Goal: Contribute content: Add original content to the website for others to see

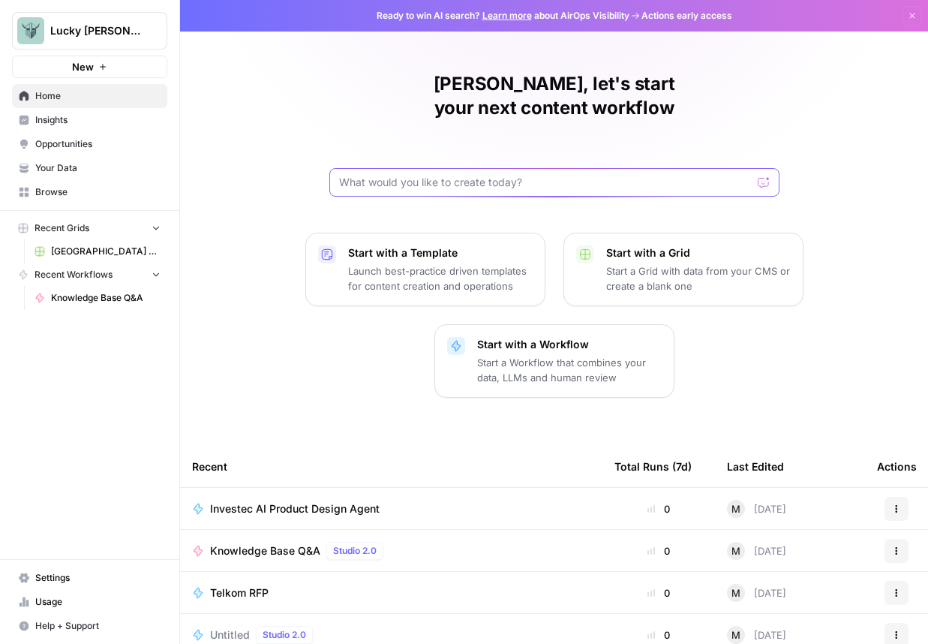
click at [404, 175] on input "text" at bounding box center [545, 182] width 413 height 15
type input "I want an content inventory of all my uploads"
click button "Send" at bounding box center [765, 183] width 20 height 20
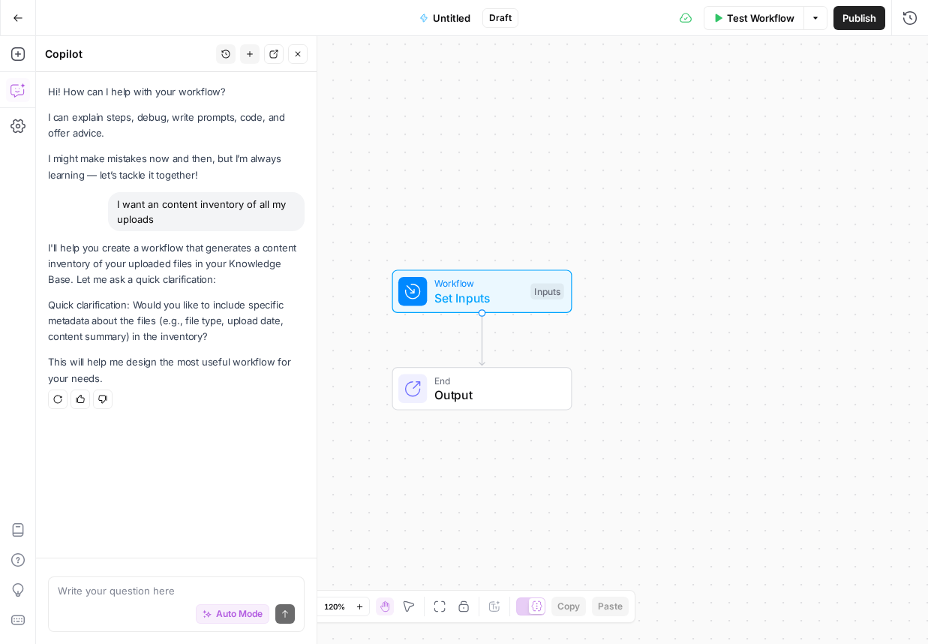
click at [101, 603] on div "Auto Mode Send" at bounding box center [176, 614] width 237 height 33
click at [70, 598] on div "Auto Mode Send" at bounding box center [176, 614] width 237 height 33
type textarea "Yes"
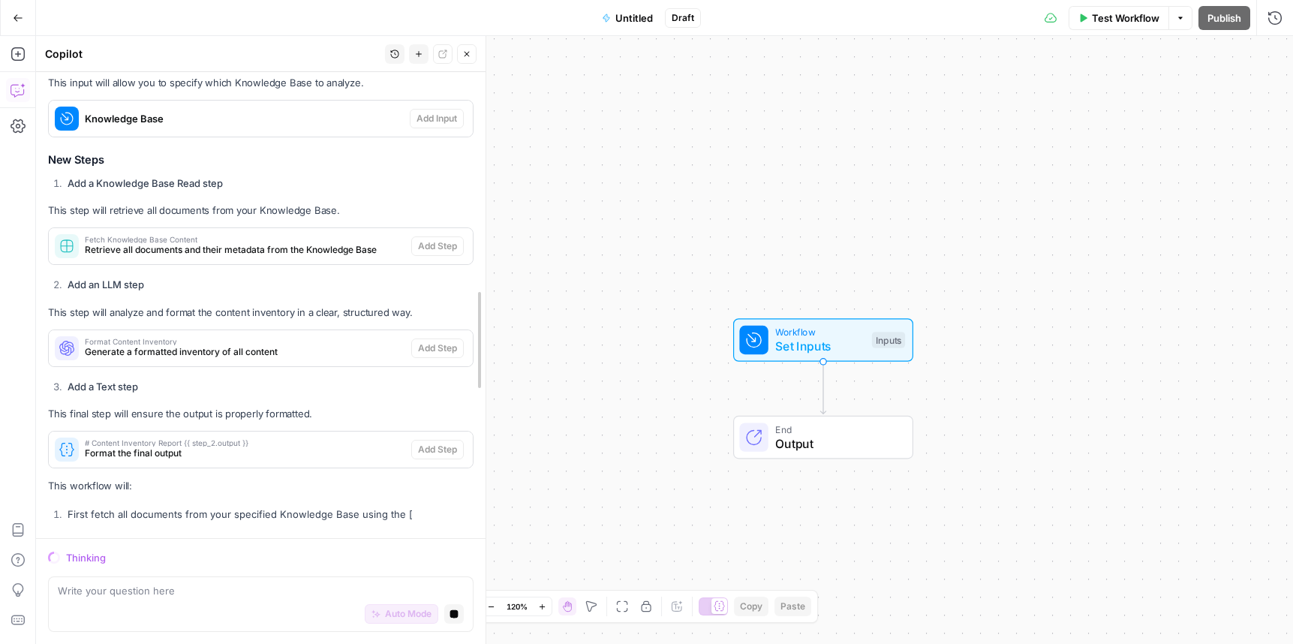
drag, startPoint x: 318, startPoint y: 407, endPoint x: 679, endPoint y: 372, distance: 362.6
click at [679, 372] on body "Lucky Beard New Home Insights Opportunities Your Data Browse Recent Grids Killa…" at bounding box center [646, 322] width 1293 height 644
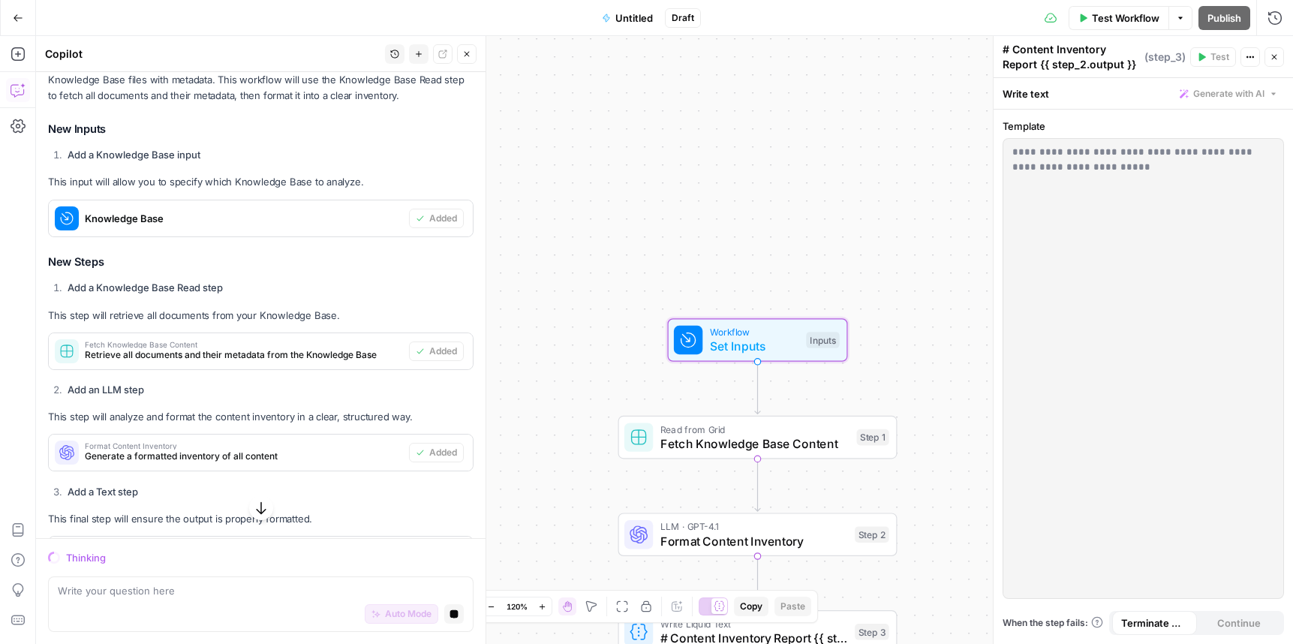
scroll to position [326, 0]
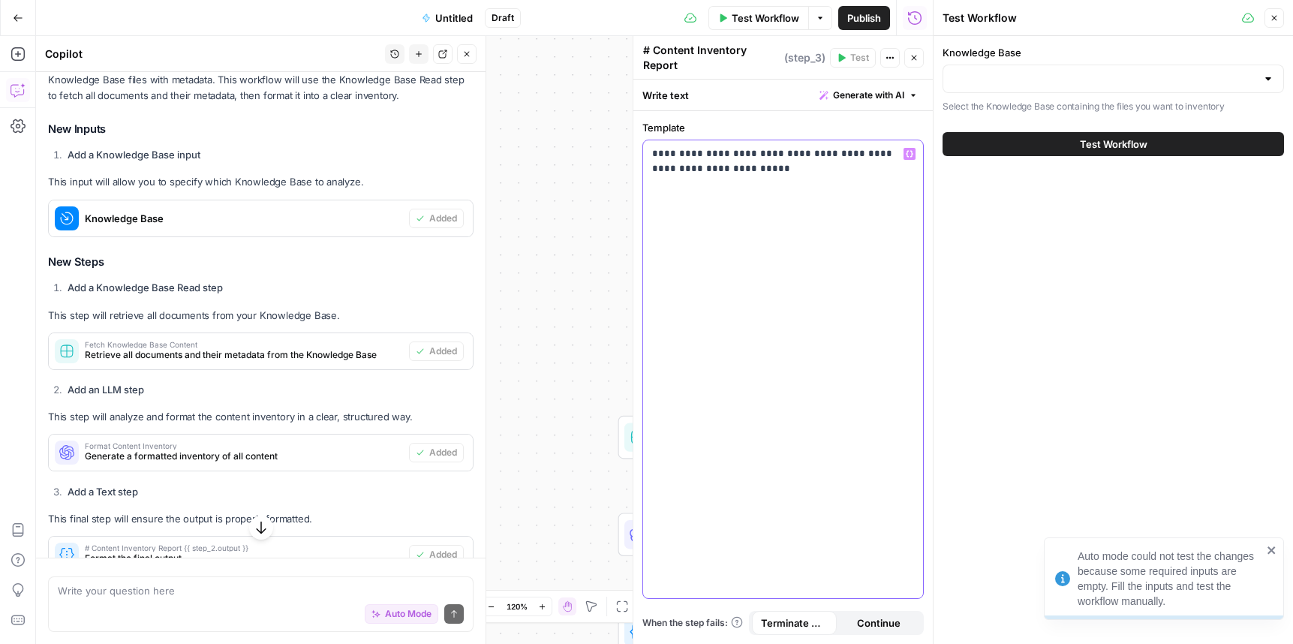
click at [726, 213] on div "**********" at bounding box center [783, 369] width 280 height 458
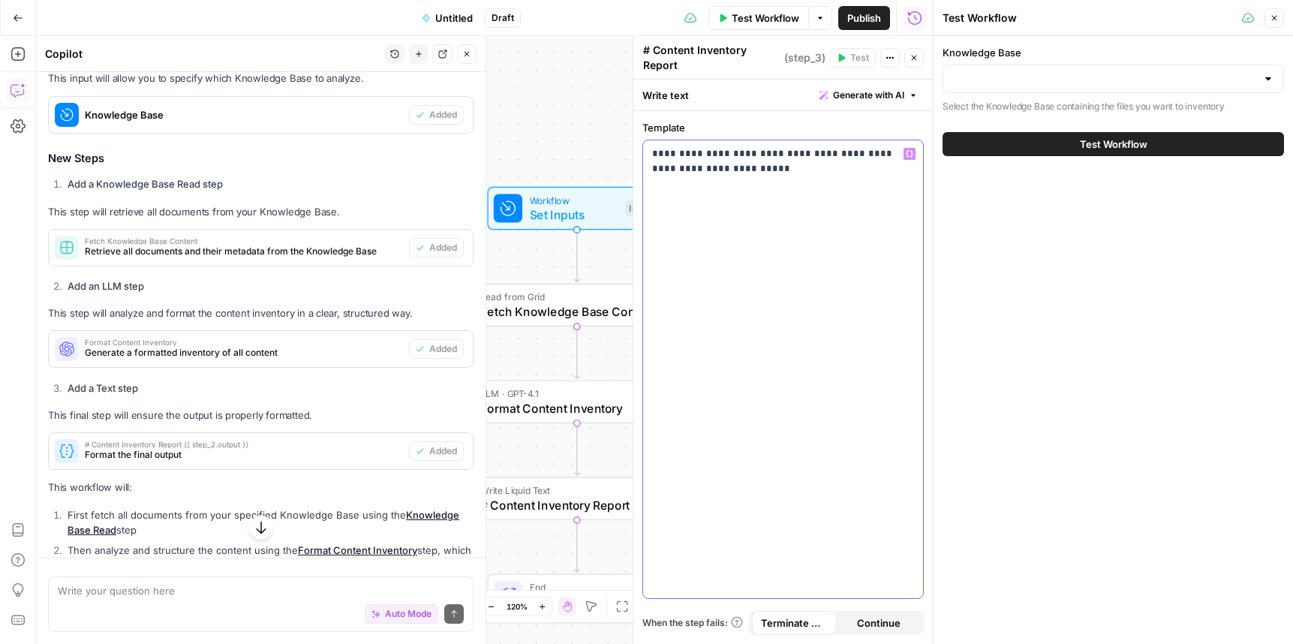
scroll to position [440, 0]
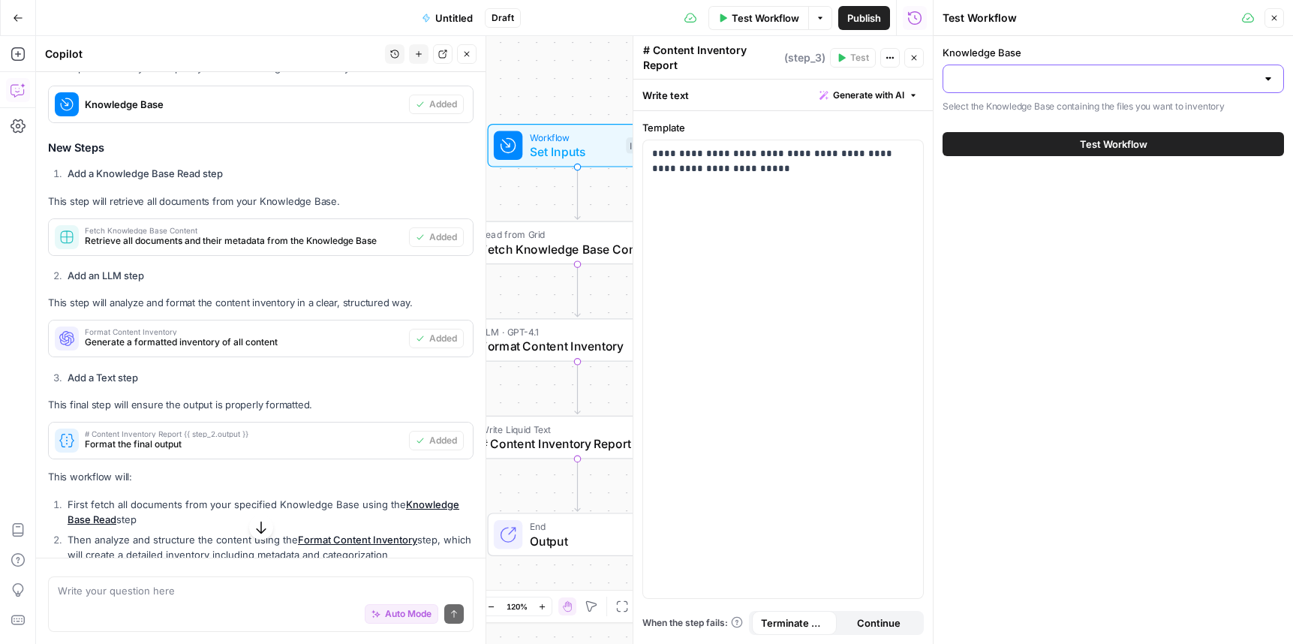
click at [927, 75] on input "Knowledge Base" at bounding box center [1104, 78] width 304 height 15
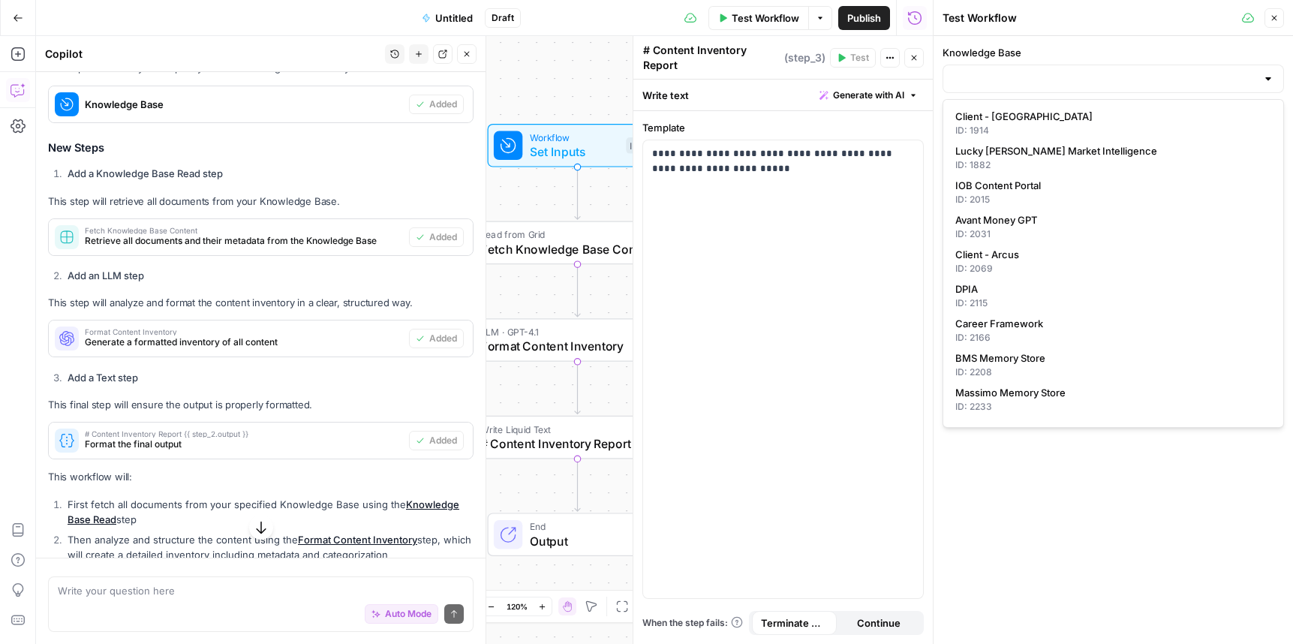
scroll to position [120, 0]
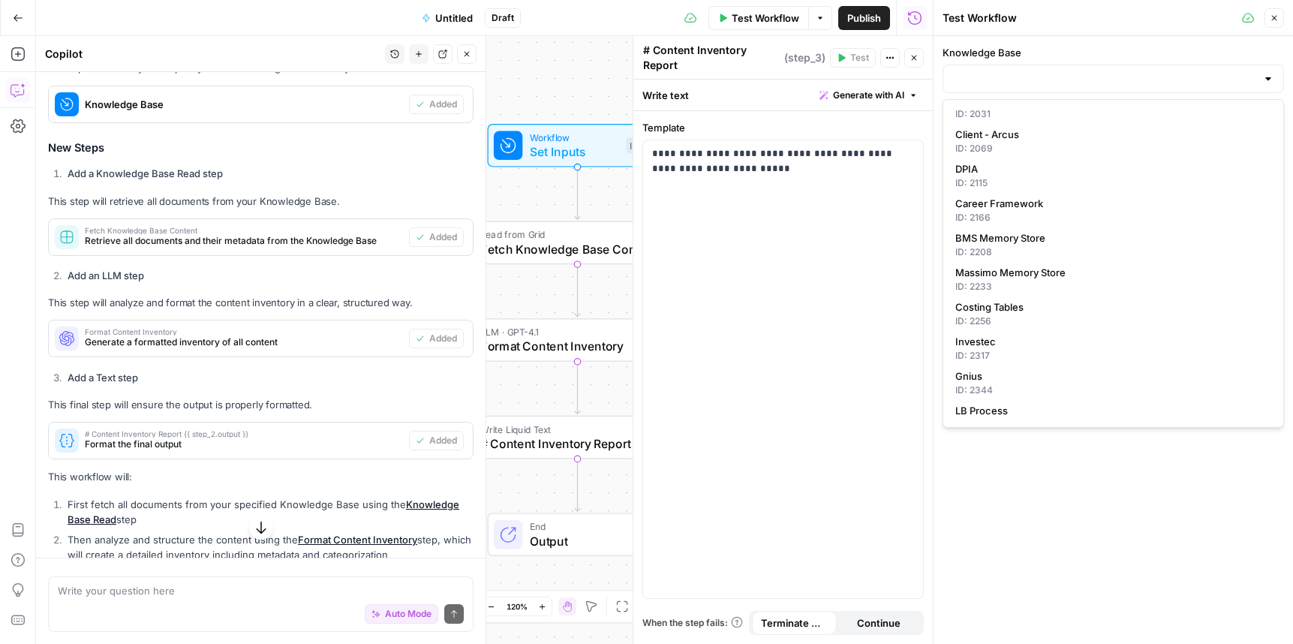
click at [927, 516] on div "Knowledge Base Select the Knowledge Base containing the files you want to inven…" at bounding box center [1112, 340] width 359 height 608
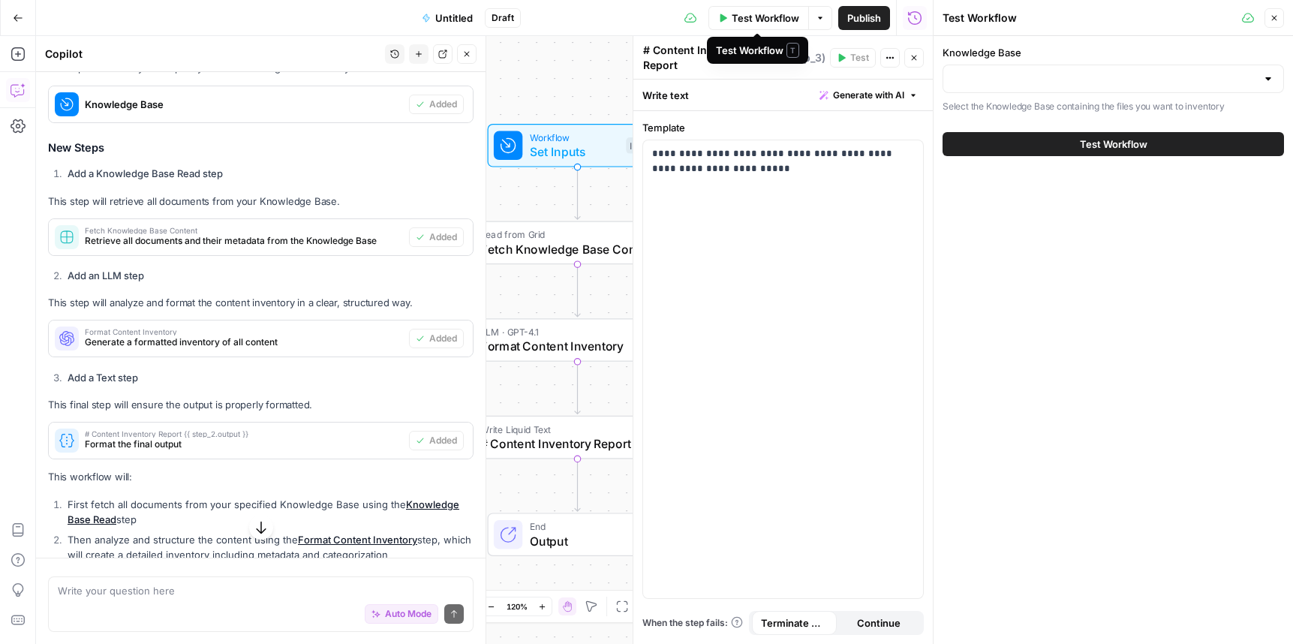
click at [723, 88] on div "Write text Generate with AI" at bounding box center [782, 95] width 299 height 31
click at [669, 90] on div "Write text Generate with AI" at bounding box center [782, 95] width 299 height 31
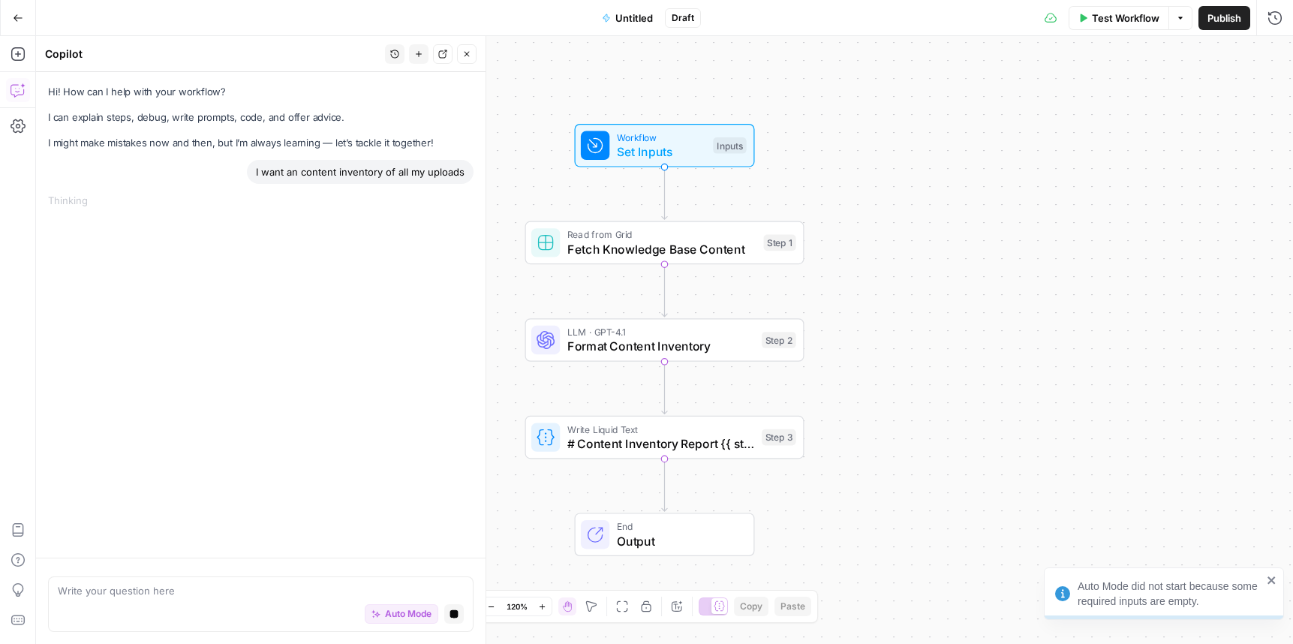
click at [17, 21] on icon "button" at bounding box center [18, 18] width 11 height 11
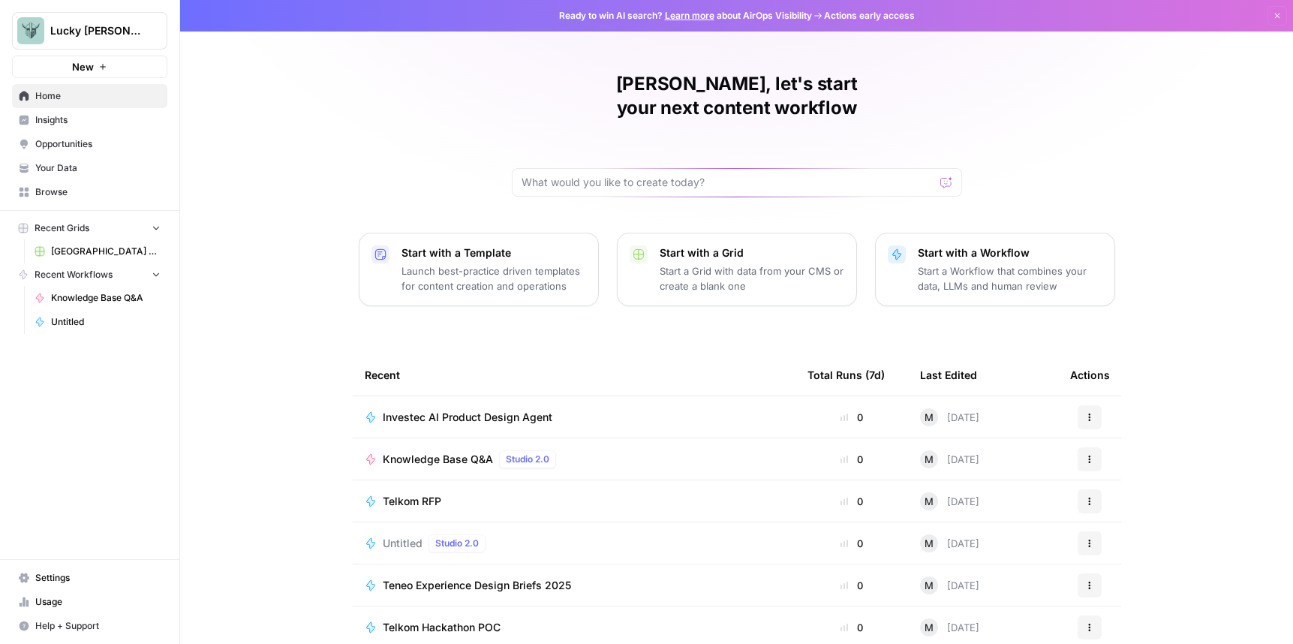
click at [66, 186] on span "Browse" at bounding box center [97, 192] width 125 height 14
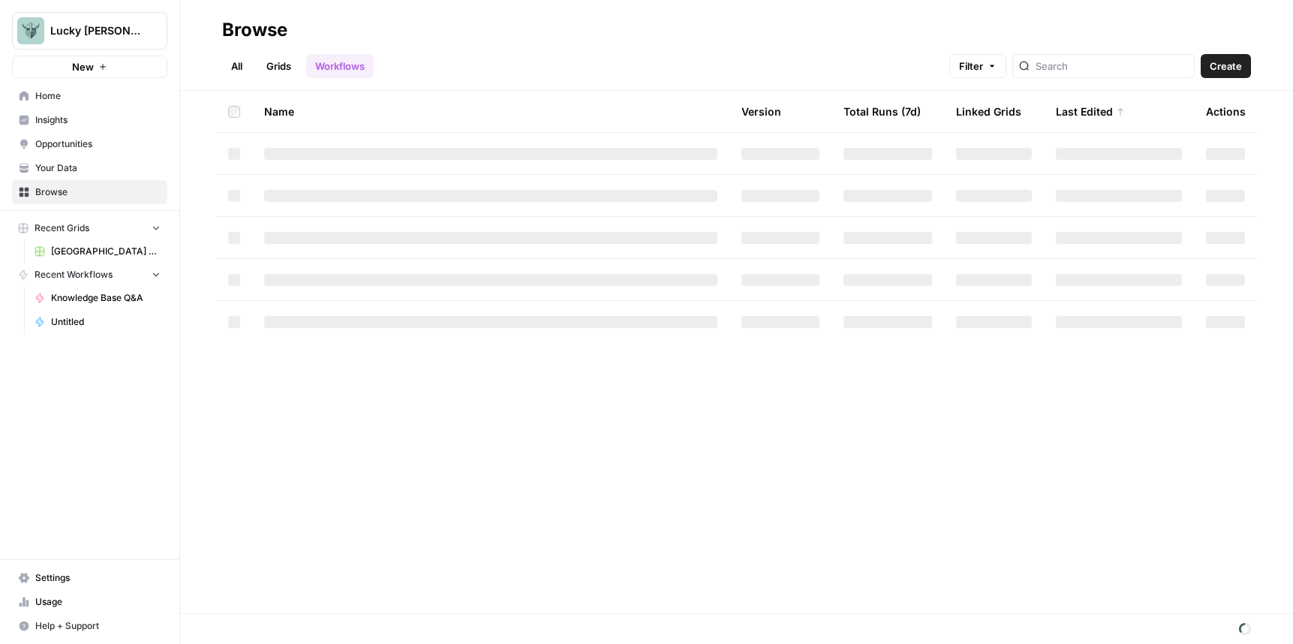
click at [64, 171] on span "Your Data" at bounding box center [97, 168] width 125 height 14
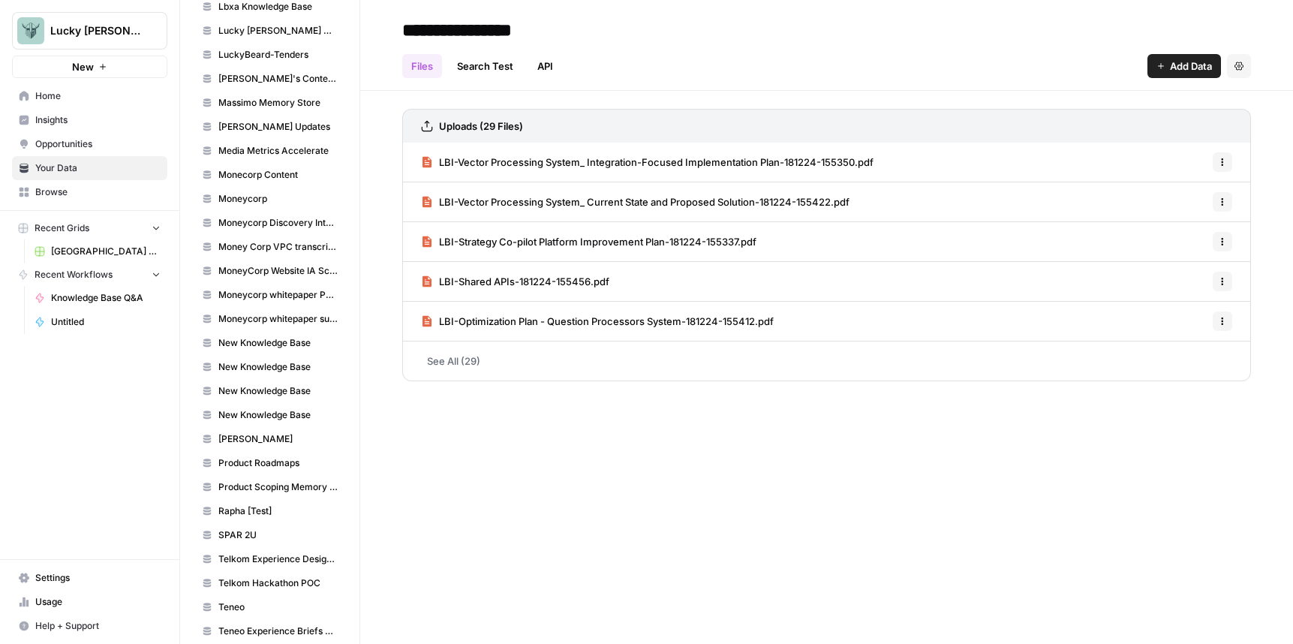
scroll to position [1580, 0]
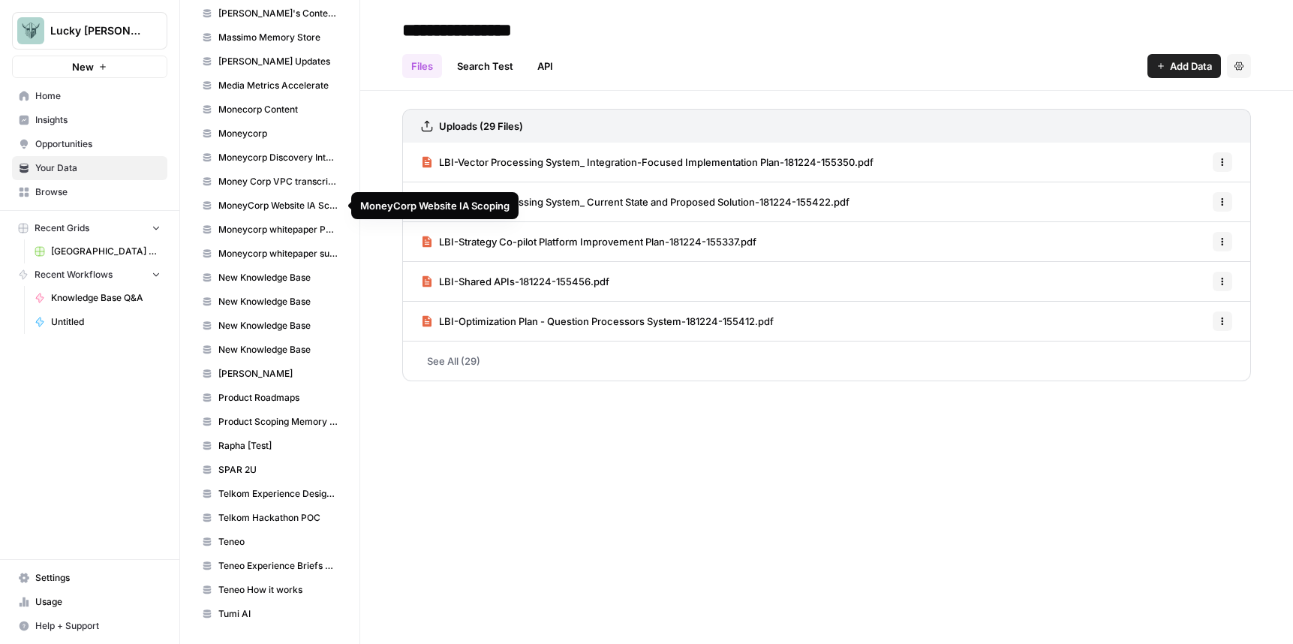
click at [311, 200] on span "MoneyCorp Website IA Scoping" at bounding box center [277, 206] width 119 height 14
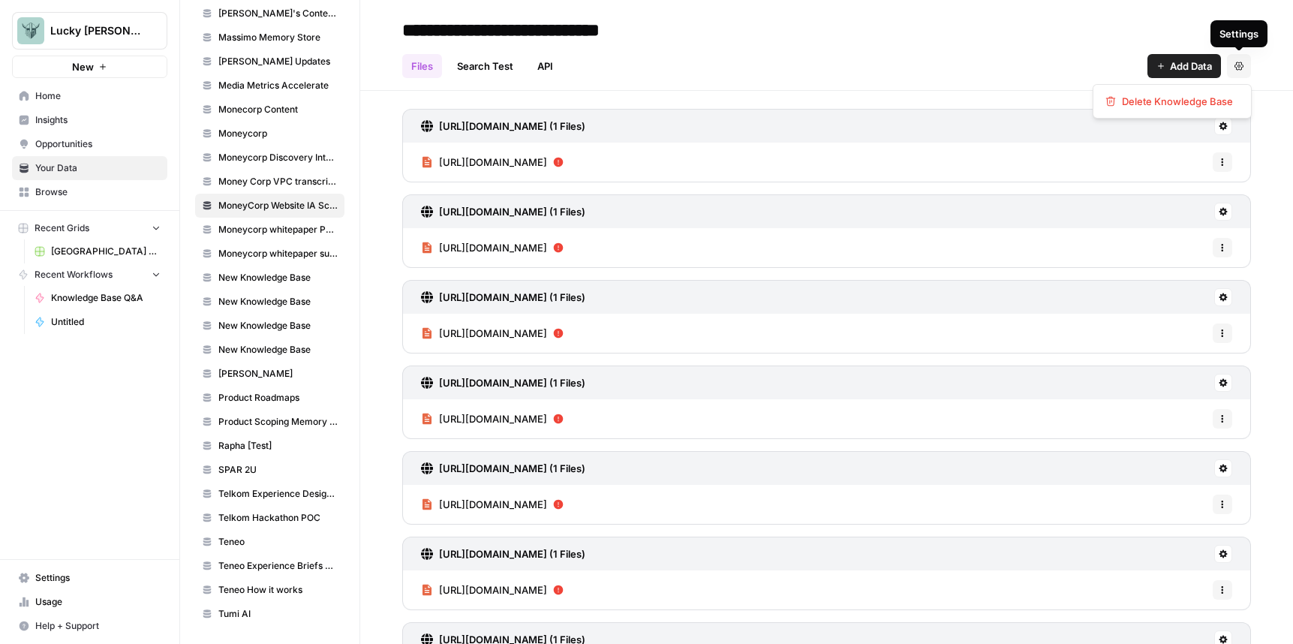
click at [1236, 71] on button "Settings" at bounding box center [1239, 66] width 24 height 24
click at [1196, 107] on span "Delete Knowledge Base" at bounding box center [1177, 101] width 111 height 15
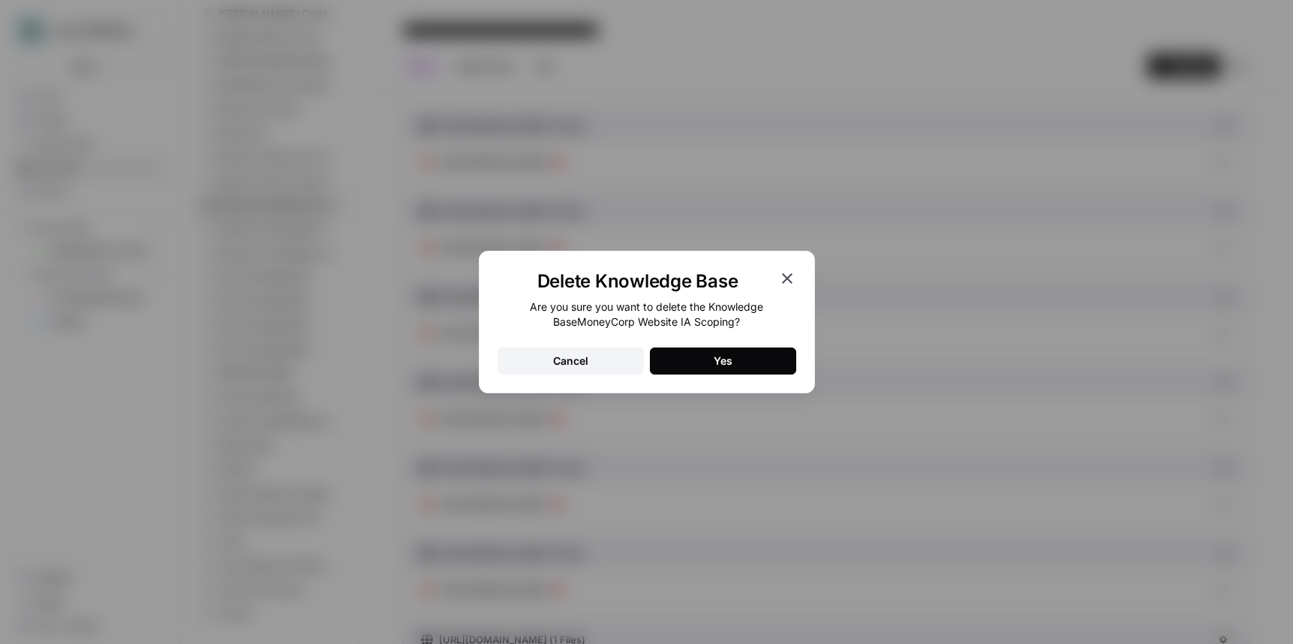
click at [739, 369] on button "Yes" at bounding box center [723, 360] width 146 height 27
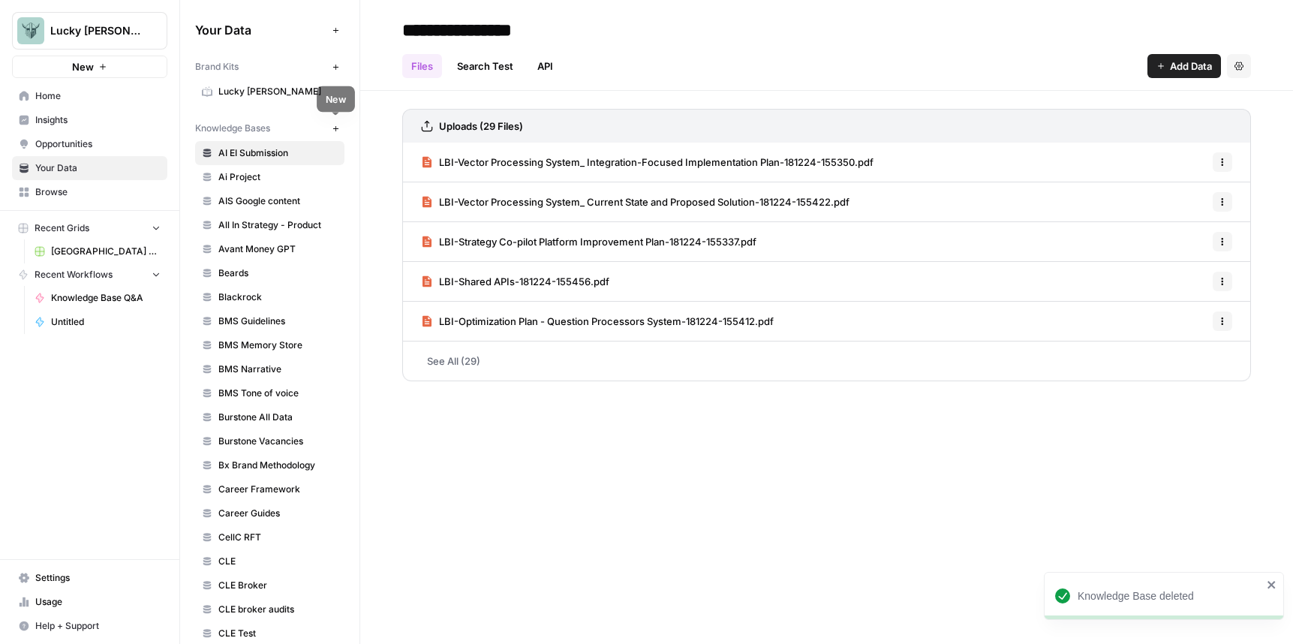
click at [337, 128] on icon "button" at bounding box center [336, 129] width 8 height 8
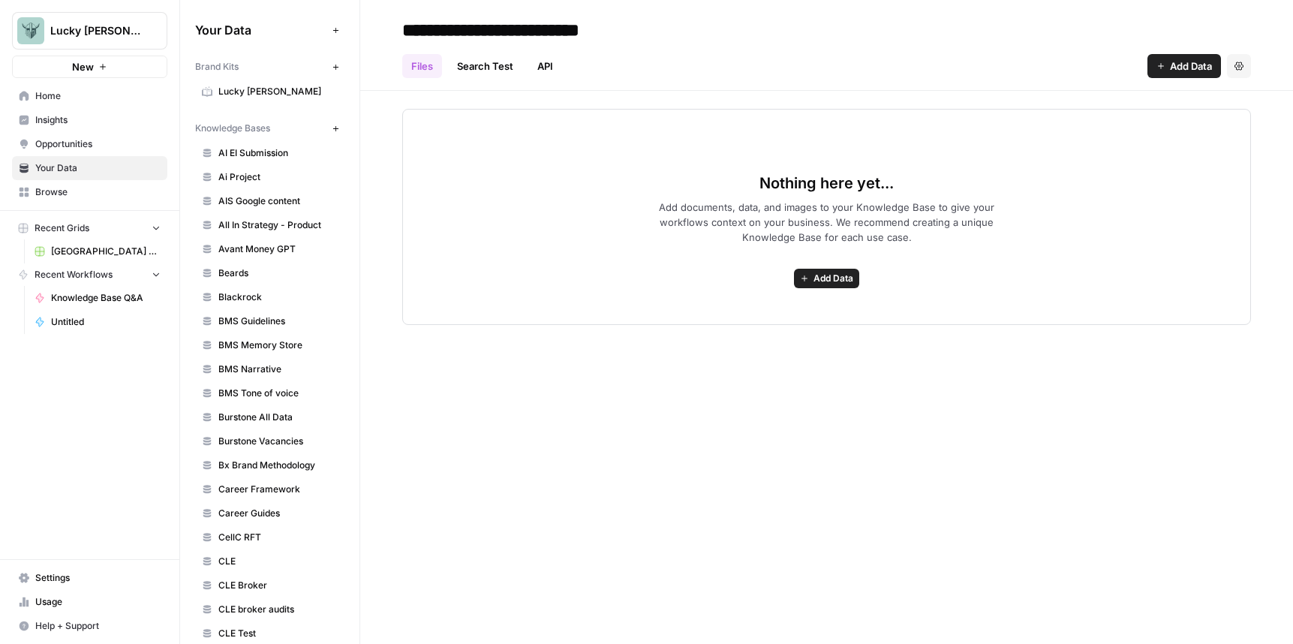
type input "**********"
click at [621, 95] on div "Nothing here yet... Add documents, data, and images to your Knowledge Base to g…" at bounding box center [826, 208] width 933 height 234
click at [825, 275] on span "Add Data" at bounding box center [833, 279] width 40 height 14
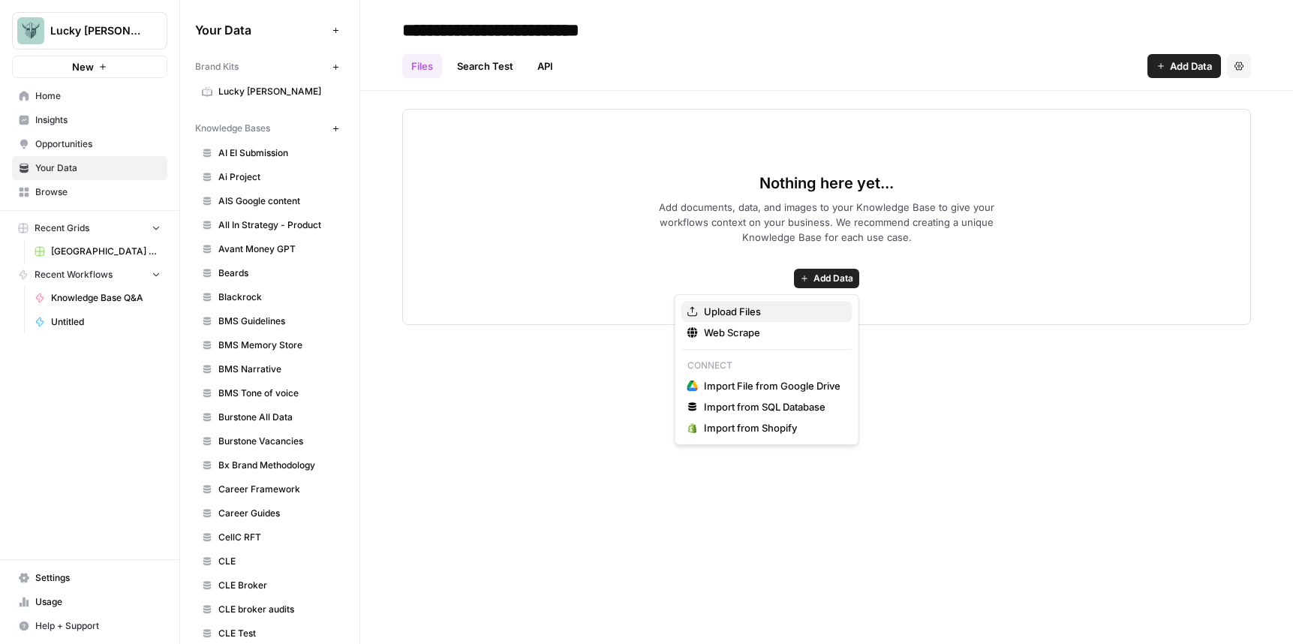
click at [777, 307] on span "Upload Files" at bounding box center [772, 311] width 137 height 15
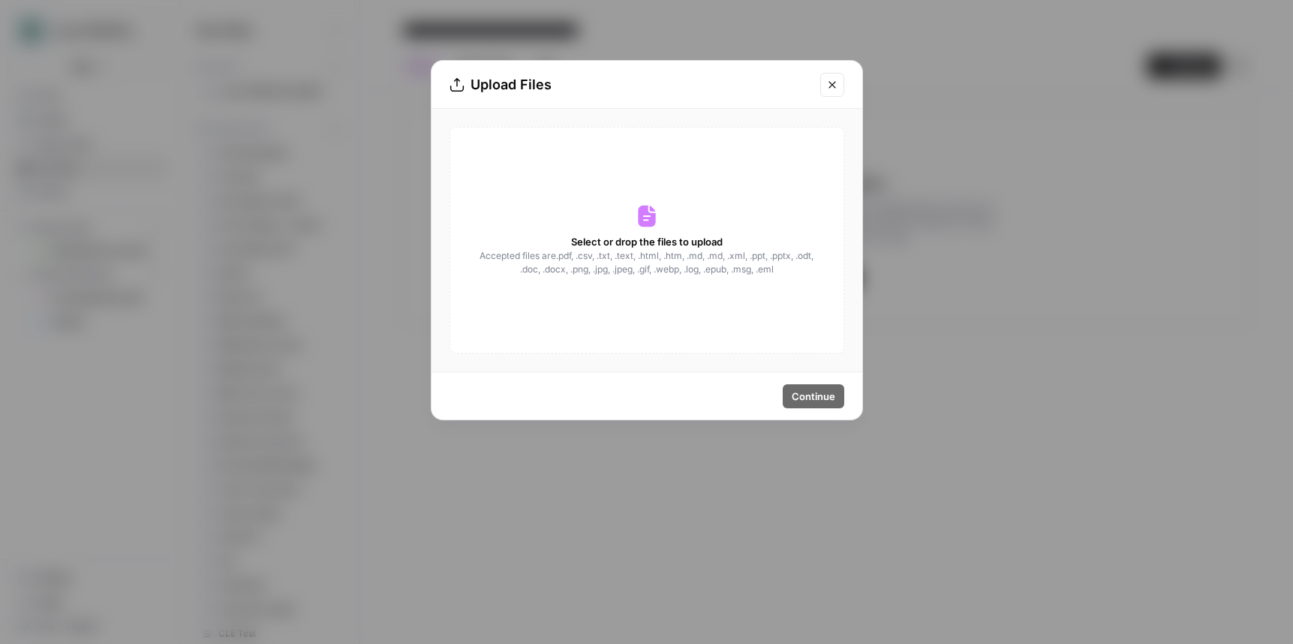
click at [711, 252] on span "Accepted files are .pdf, .csv, .txt, .text, .html, .htm, .md, .md, .xml, .ppt, …" at bounding box center [647, 262] width 336 height 27
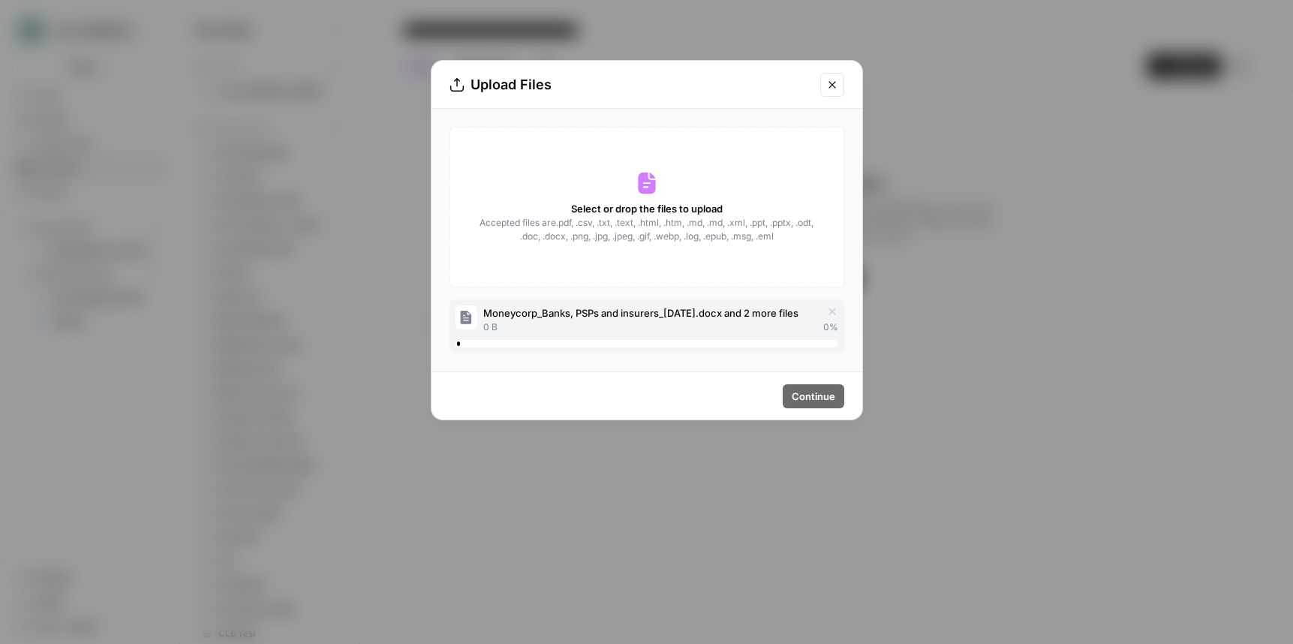
click at [540, 166] on div "Select or drop the files to upload Accepted files are .pdf, .csv, .txt, .text, …" at bounding box center [646, 207] width 395 height 161
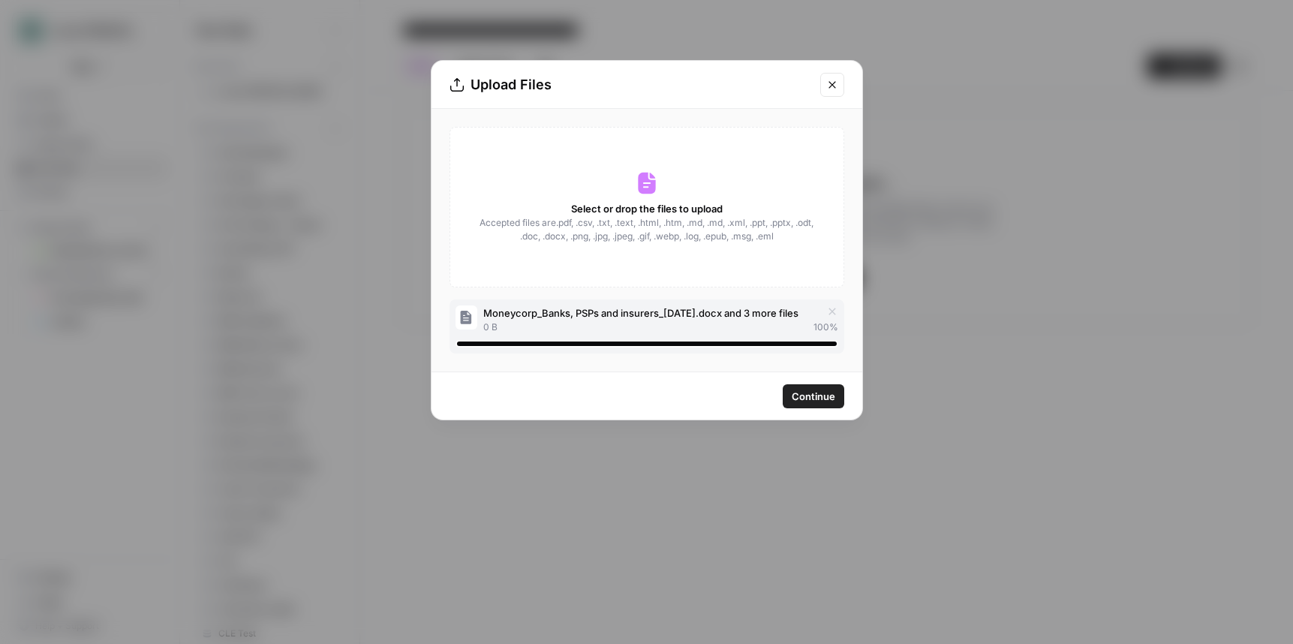
click at [653, 185] on icon at bounding box center [646, 184] width 17 height 22
click at [639, 202] on span "Select or drop the files to upload" at bounding box center [647, 208] width 152 height 15
click at [835, 405] on button "Continue" at bounding box center [814, 396] width 62 height 24
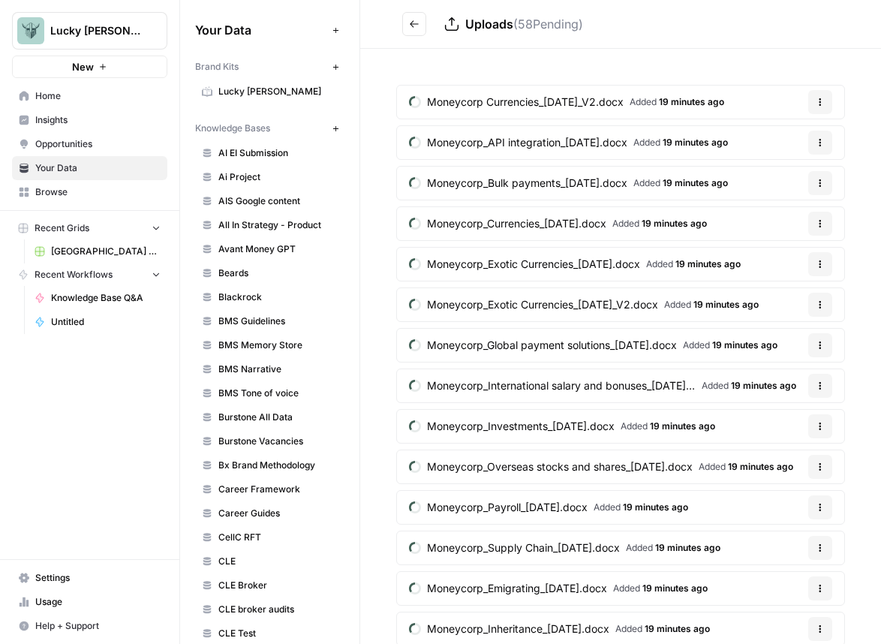
click at [358, 75] on div "Your Data Add Data Brand Kits New Lucky Beard Knowledge Bases New AI EI Submiss…" at bounding box center [269, 322] width 179 height 644
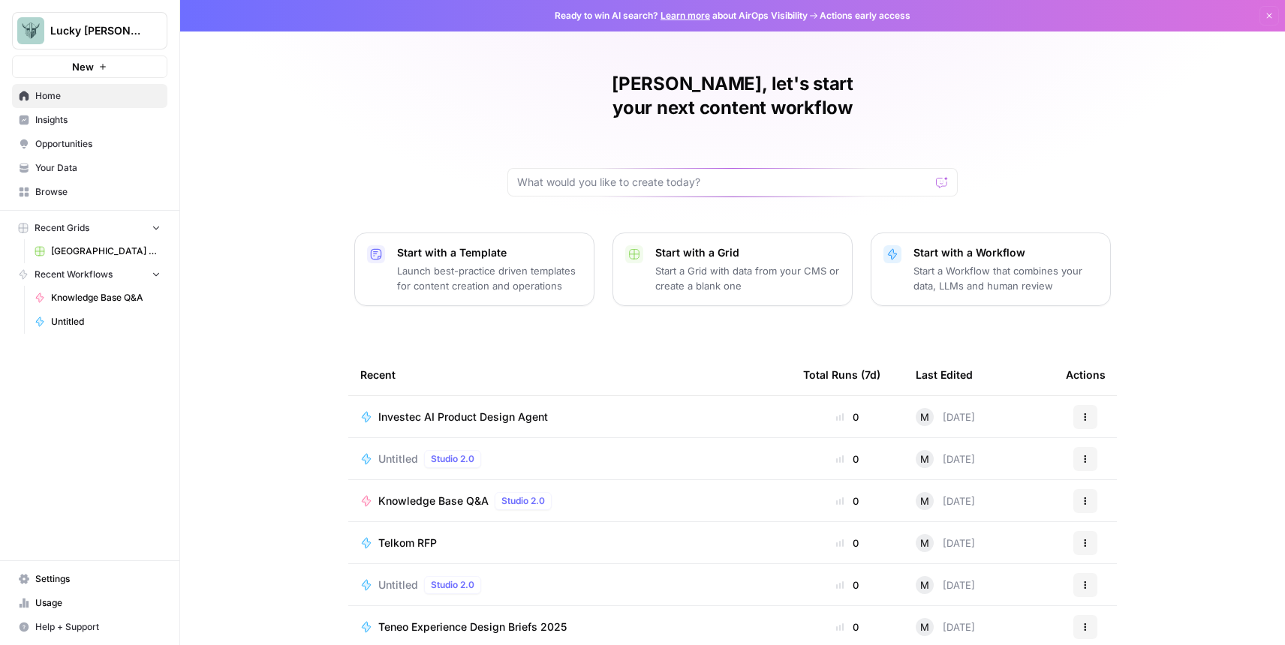
click at [81, 164] on span "Your Data" at bounding box center [97, 168] width 125 height 14
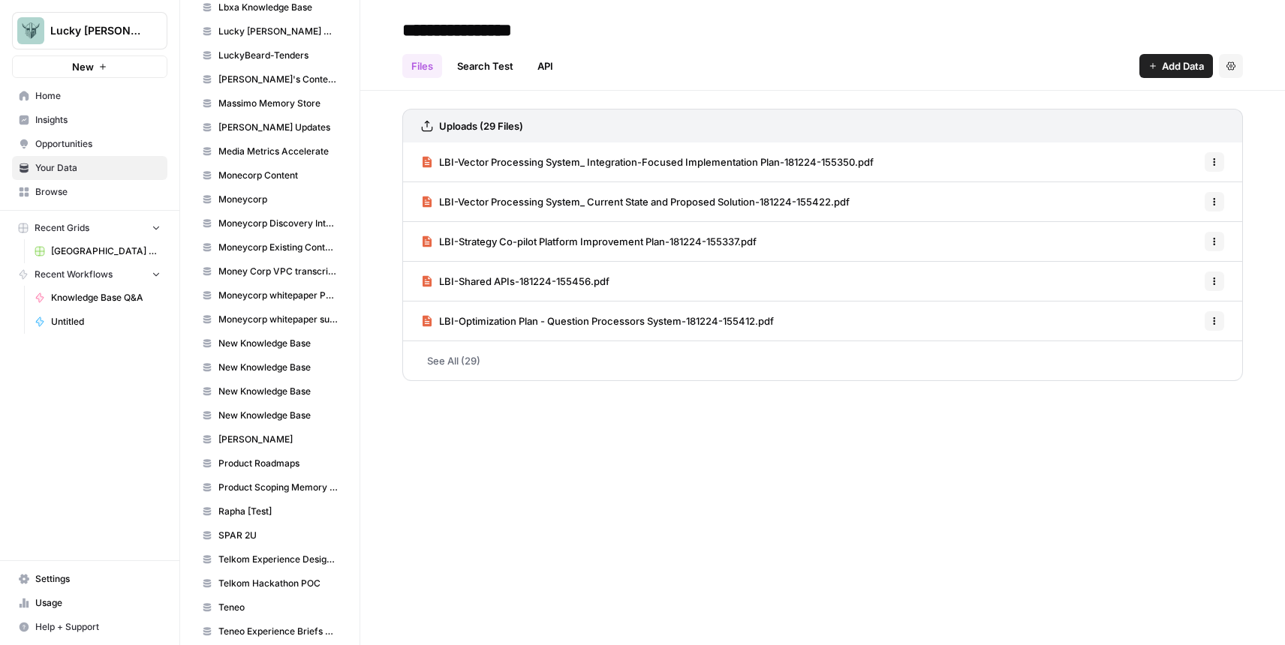
scroll to position [1462, 0]
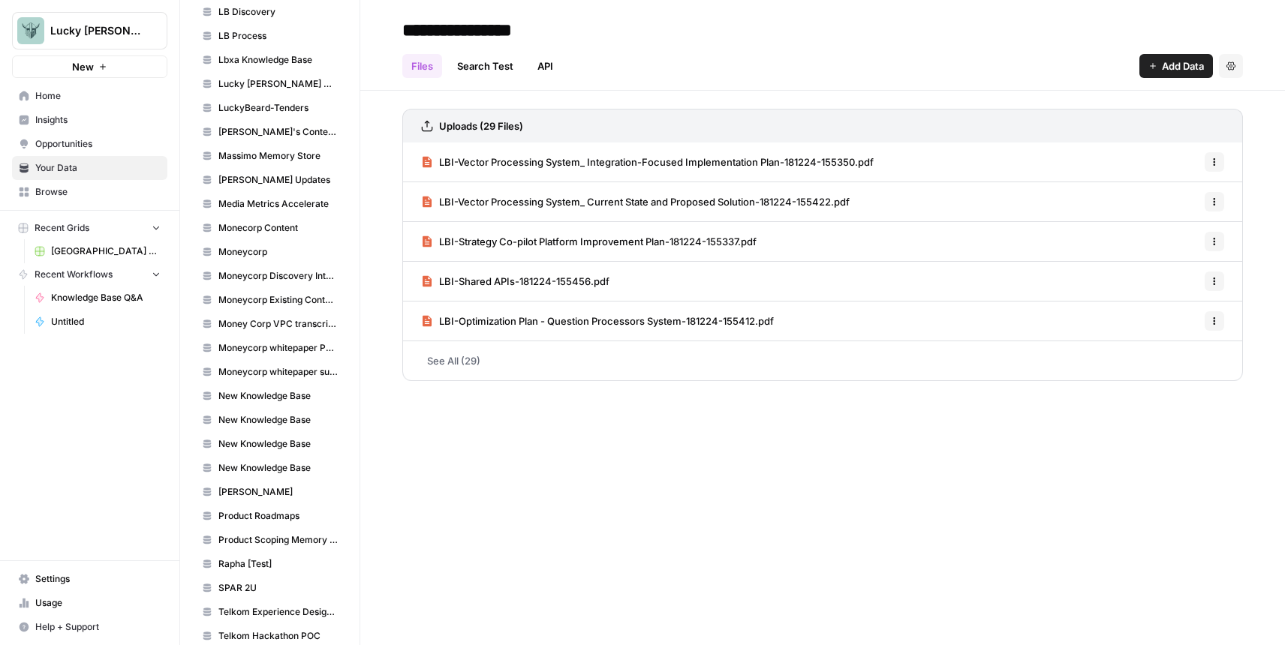
click at [290, 302] on span "Moneycorp Existing Content" at bounding box center [277, 300] width 119 height 14
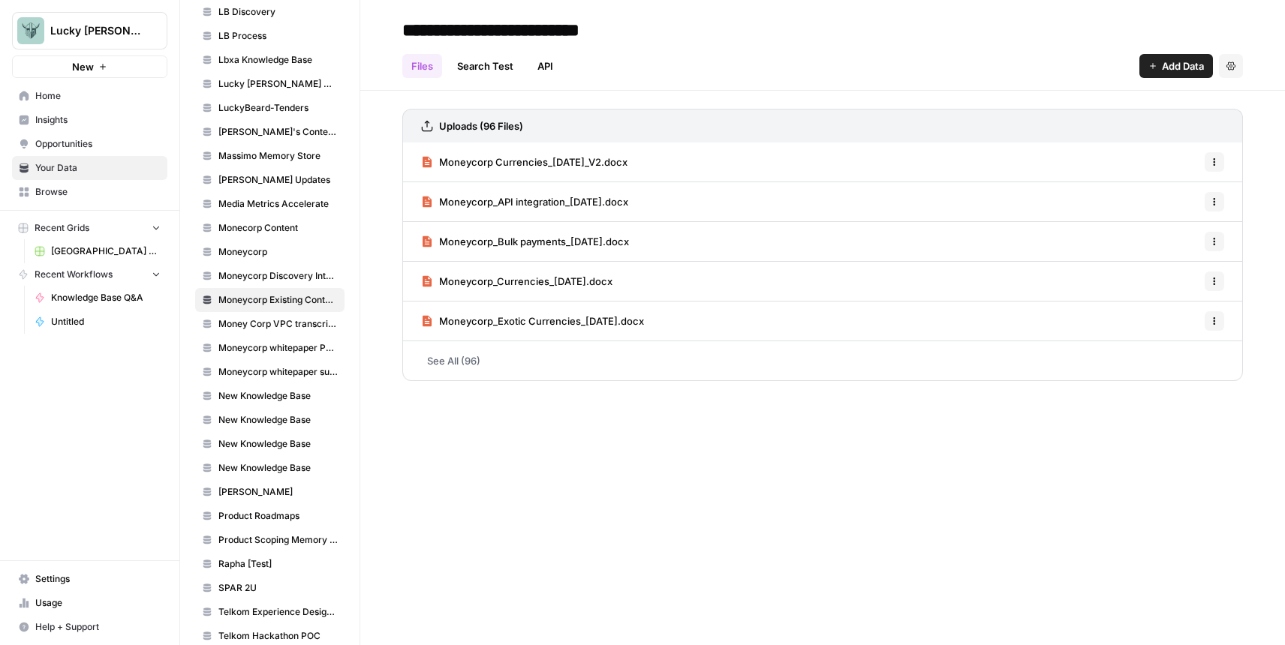
click at [476, 65] on link "Search Test" at bounding box center [485, 66] width 74 height 24
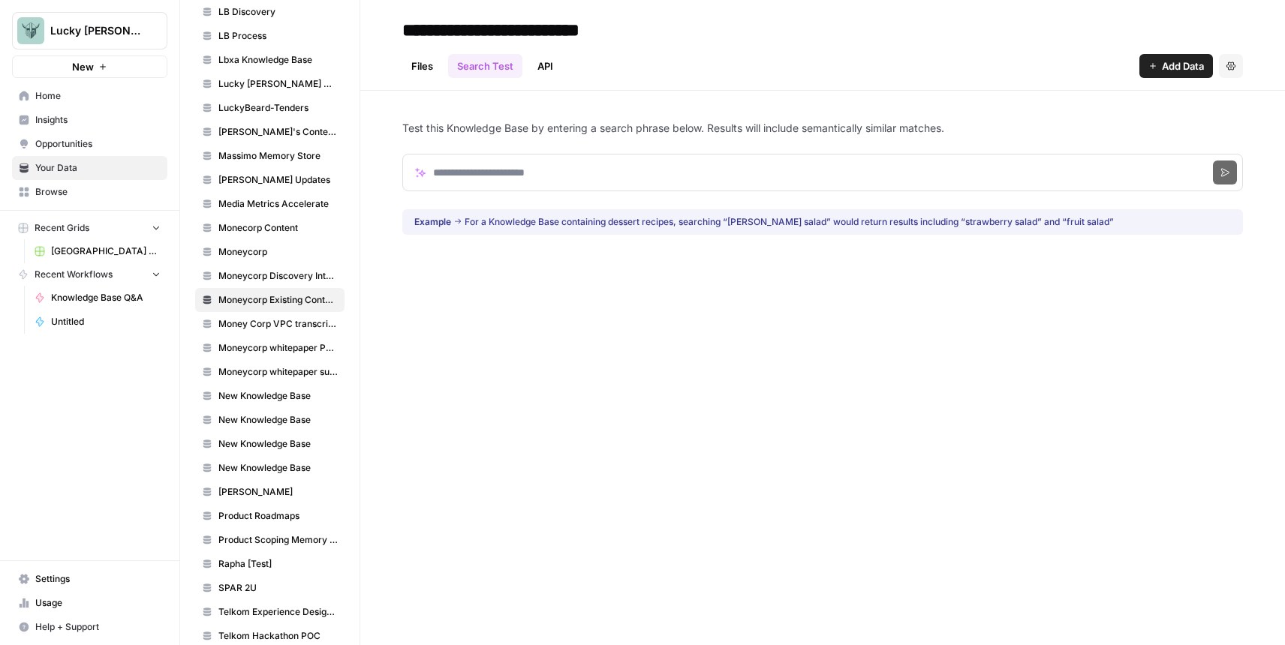
click at [546, 66] on link "API" at bounding box center [545, 66] width 34 height 24
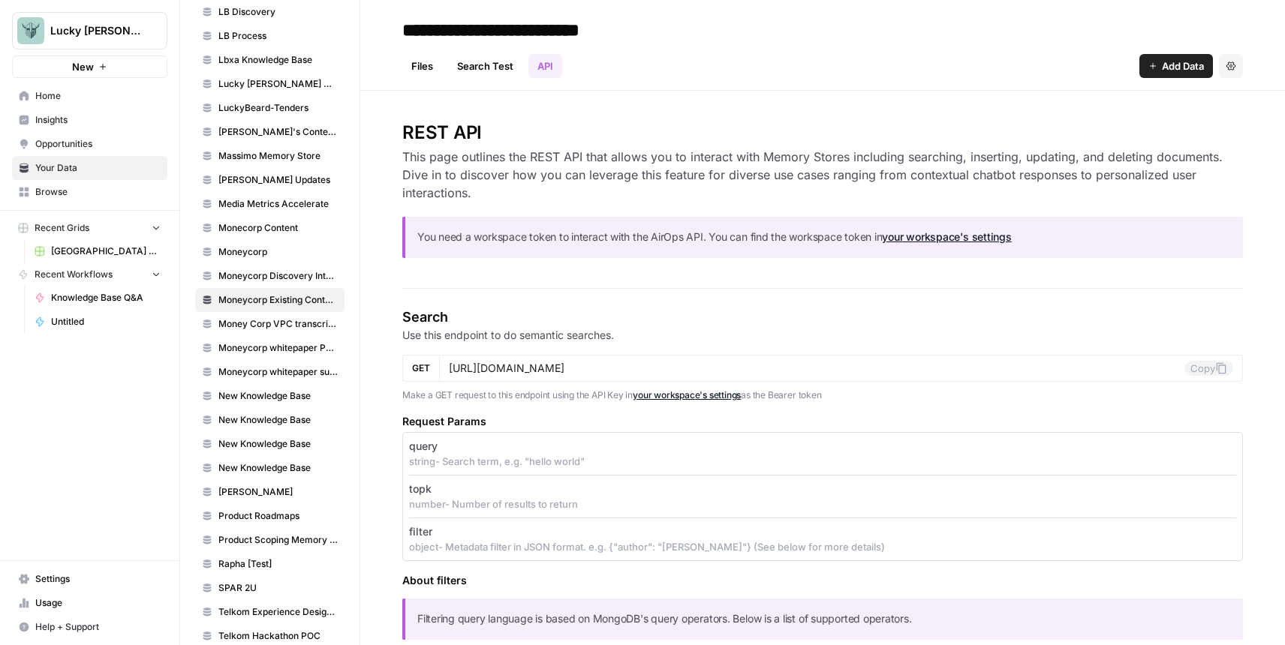
click at [416, 63] on link "Files" at bounding box center [422, 66] width 40 height 24
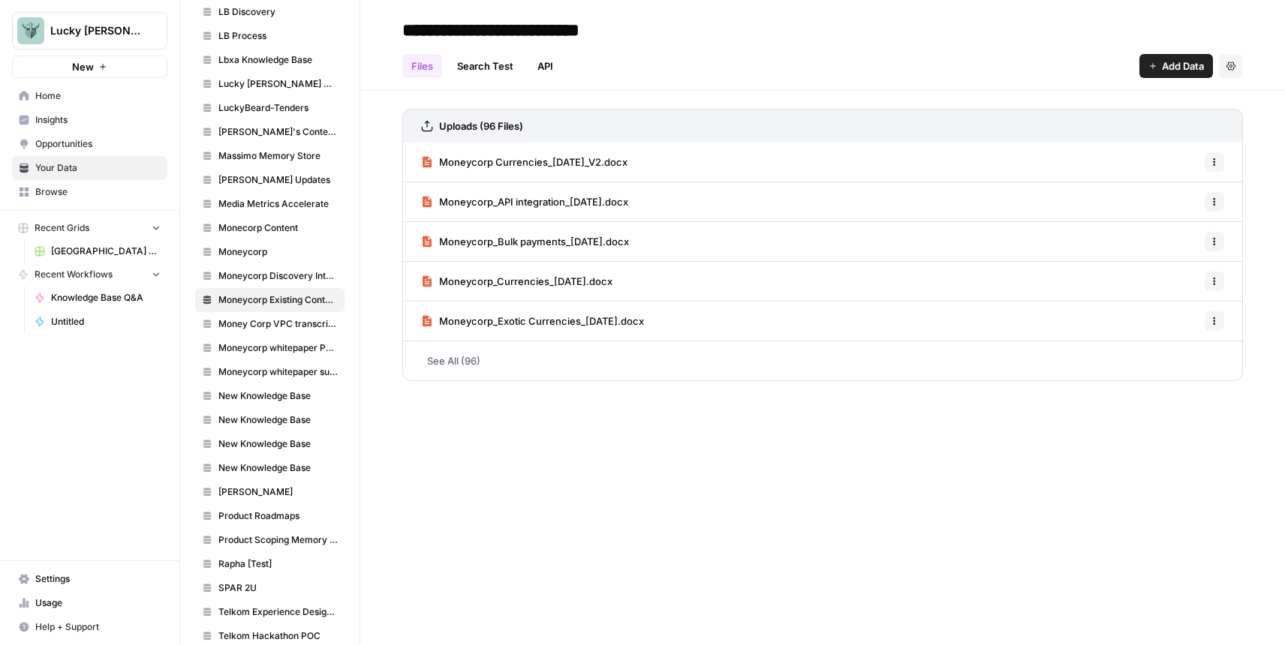
click at [66, 95] on span "Home" at bounding box center [97, 96] width 125 height 14
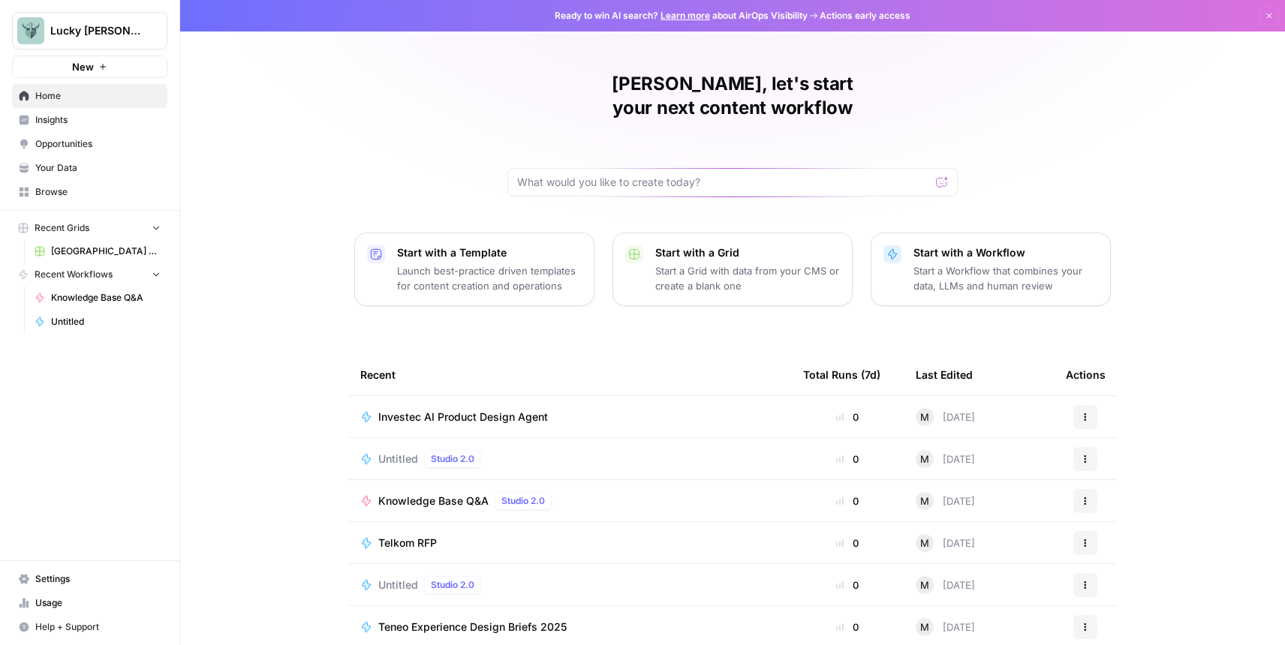
scroll to position [45, 0]
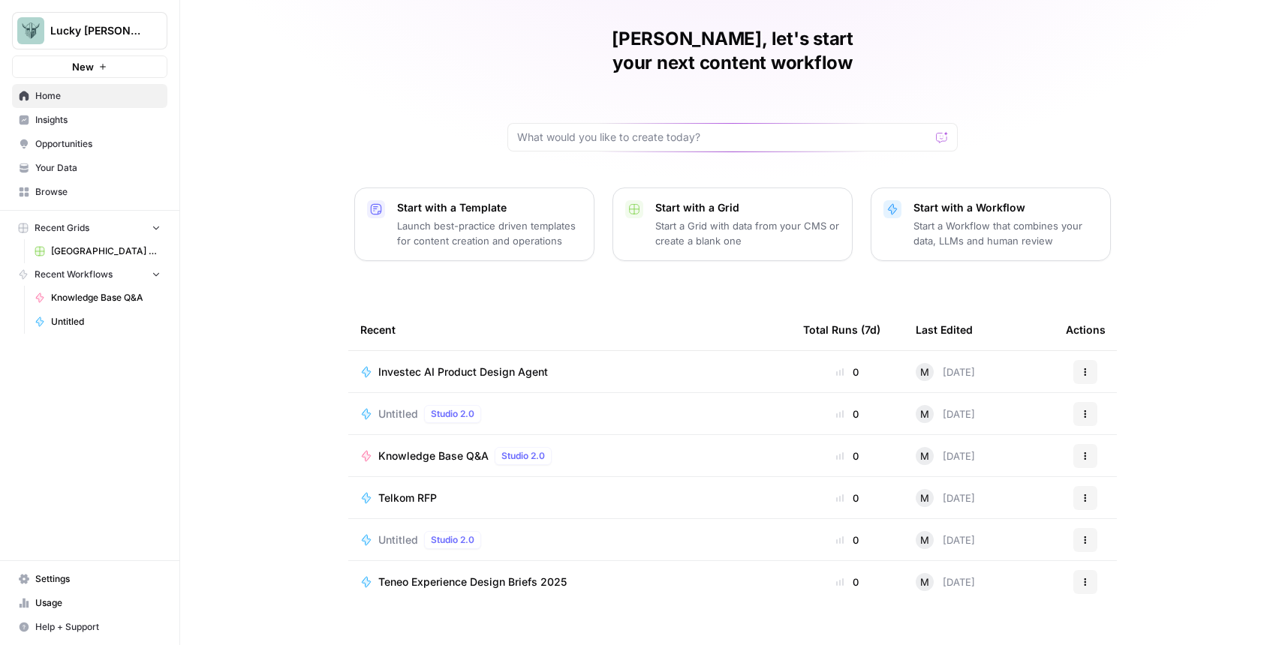
click at [635, 393] on td "Untitled Studio 2.0" at bounding box center [569, 413] width 443 height 41
click at [389, 407] on span "Untitled" at bounding box center [398, 414] width 40 height 15
